Goal: Task Accomplishment & Management: Use online tool/utility

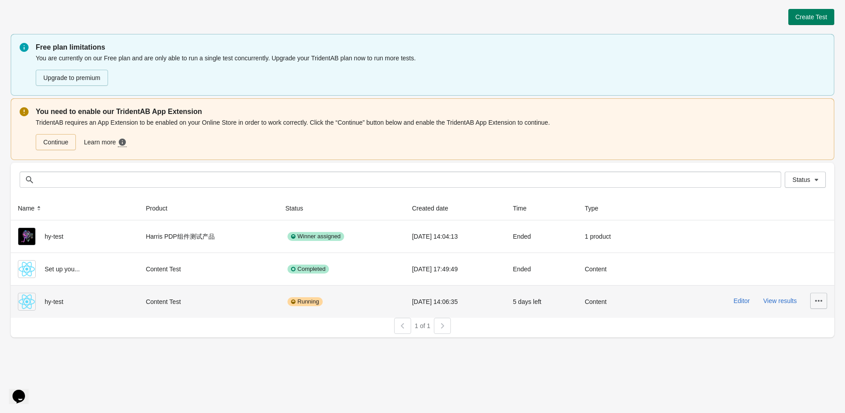
click at [822, 301] on icon "button" at bounding box center [818, 301] width 7 height 2
click at [807, 357] on span "Finish" at bounding box center [811, 360] width 18 height 9
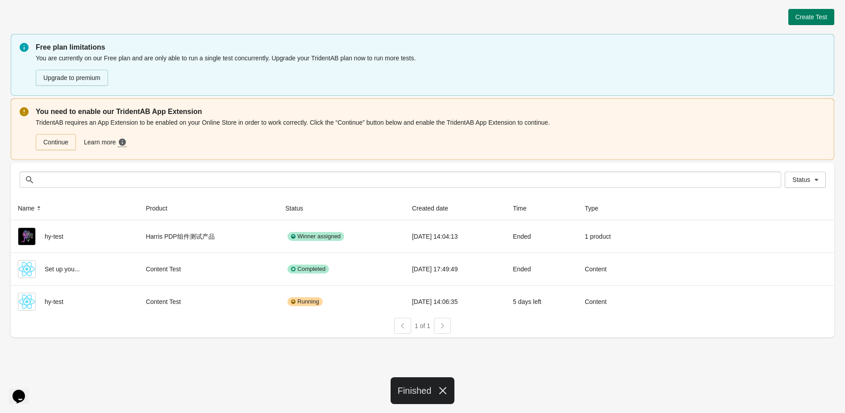
click at [322, 10] on div "Create Test" at bounding box center [423, 17] width 824 height 16
click at [204, 10] on div "Create Test" at bounding box center [423, 17] width 824 height 16
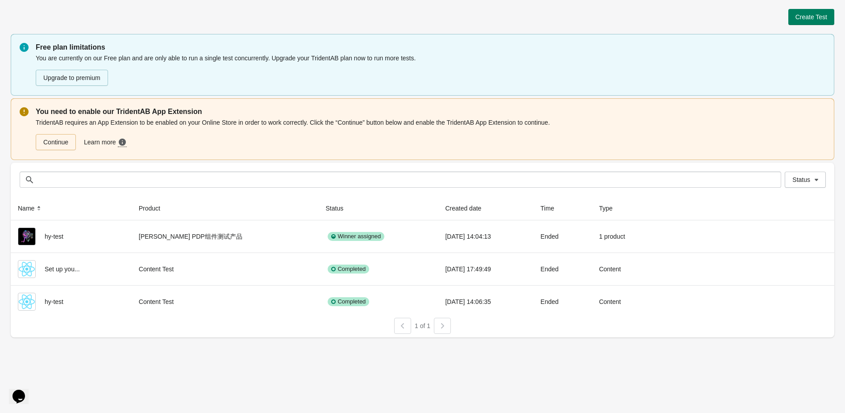
click at [144, 125] on div "TridentAB requires an App Extension to be enabled on your Online Store in order…" at bounding box center [431, 134] width 790 height 34
click at [25, 114] on icon at bounding box center [24, 111] width 9 height 9
click at [28, 50] on icon at bounding box center [24, 47] width 9 height 9
click at [50, 18] on div "Create Test" at bounding box center [423, 17] width 824 height 16
click at [110, 139] on span "Learn more" at bounding box center [101, 142] width 34 height 9
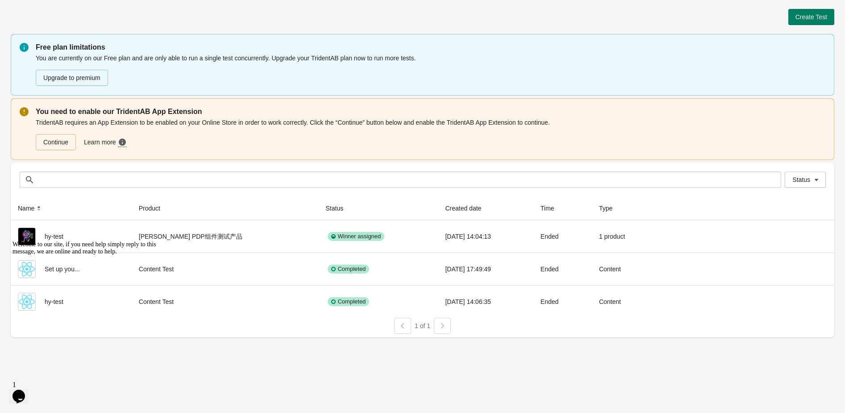
click at [289, 23] on div "Create Test" at bounding box center [423, 17] width 824 height 16
